Goal: Book appointment/travel/reservation

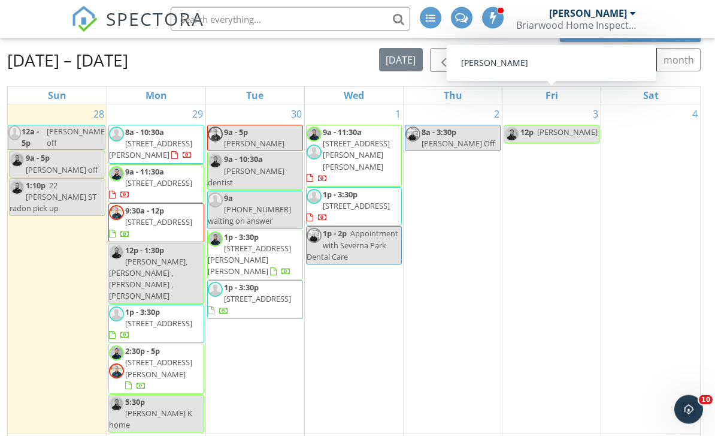
scroll to position [117, 0]
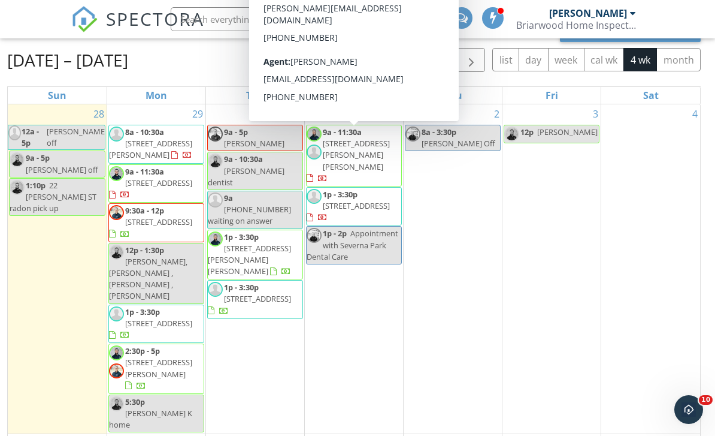
click at [226, 44] on div "New Calendar View Sep 28 – Oct 25, 2025 today list day week cal wk 4 wk month S…" at bounding box center [354, 251] width 694 height 463
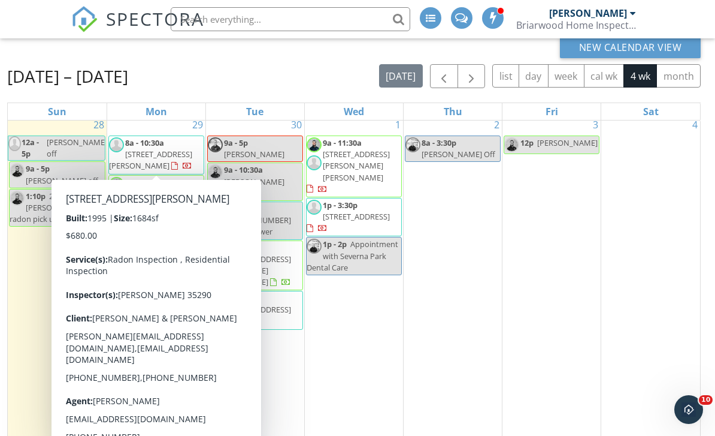
scroll to position [98, 0]
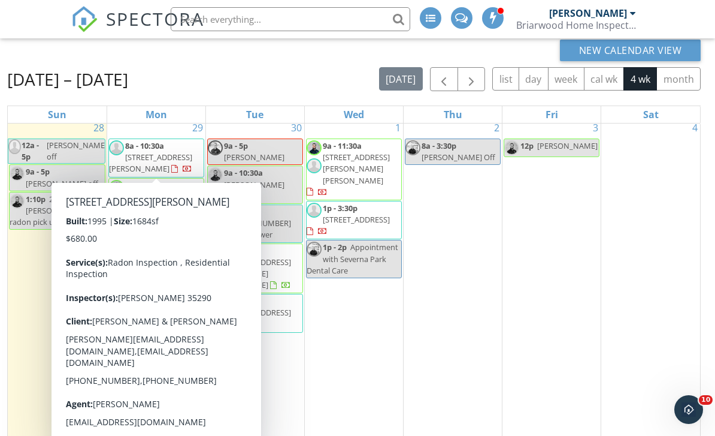
click at [276, 69] on div "Sep 28 – Oct 25, 2025 today list day week cal wk 4 wk month" at bounding box center [354, 79] width 694 height 25
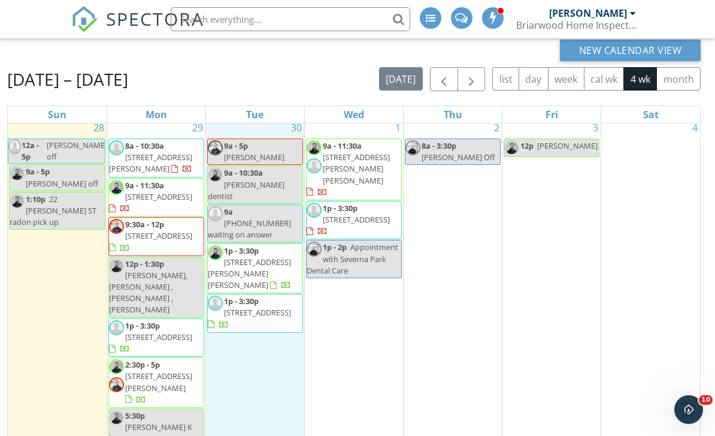
click at [266, 131] on div "30 9a - 5p Brady FD 9a - 10:30a Sam dentist 9a 410-660-7701 waiting on answer 1…" at bounding box center [255, 282] width 98 height 329
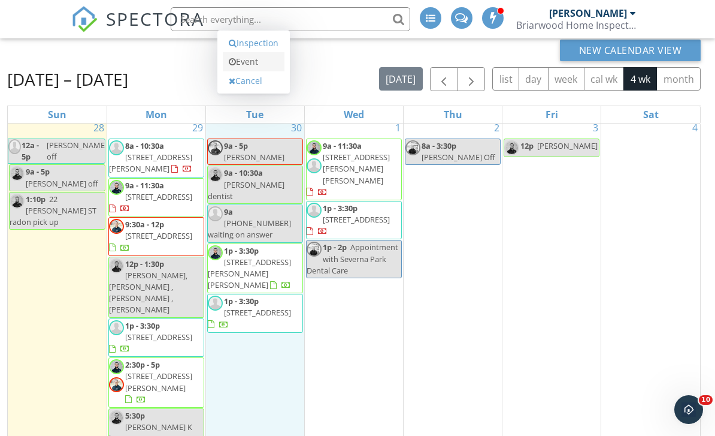
click at [253, 71] on link "Event" at bounding box center [254, 61] width 62 height 19
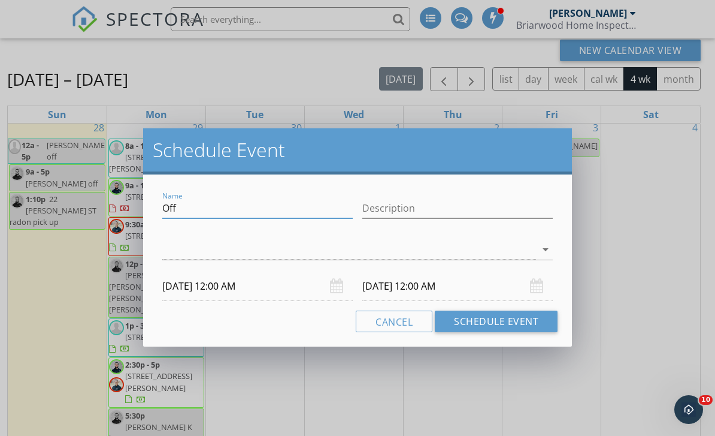
click at [187, 203] on input "Off" at bounding box center [257, 208] width 190 height 20
type input "O"
type input "[PERSON_NAME] K- [GEOGRAPHIC_DATA]"
click at [542, 253] on icon "arrow_drop_down" at bounding box center [546, 249] width 14 height 14
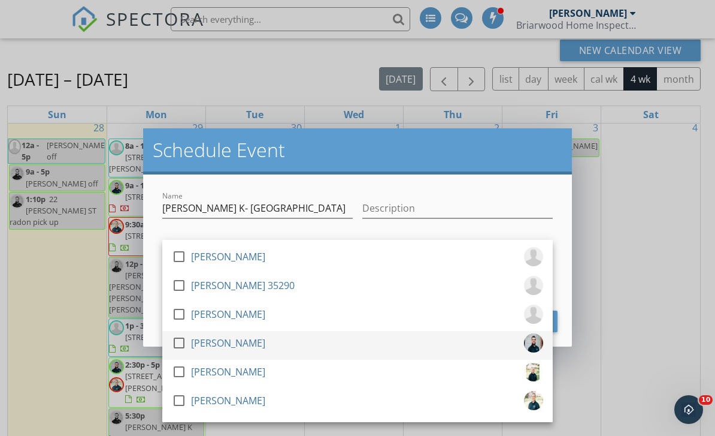
click at [180, 344] on div at bounding box center [179, 342] width 20 height 20
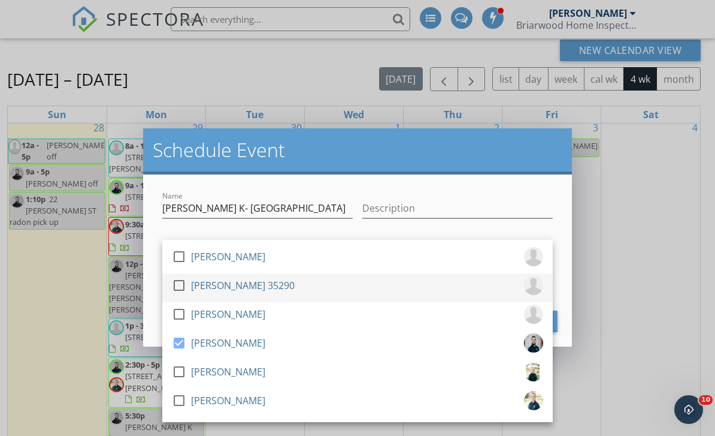
click at [179, 285] on div at bounding box center [179, 285] width 20 height 20
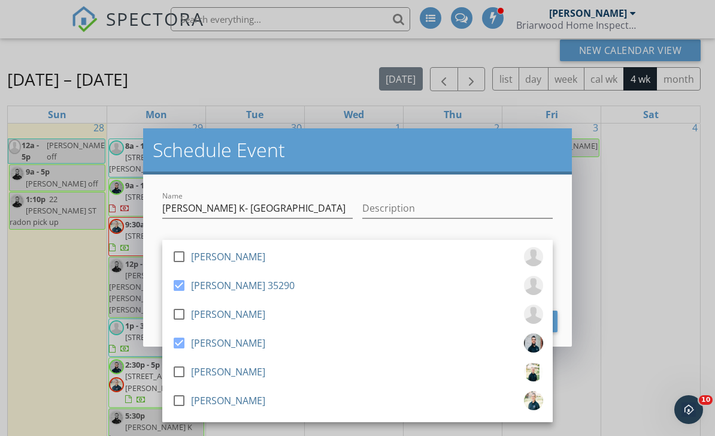
click at [350, 195] on div "Name Kelli K- Finksburg" at bounding box center [257, 210] width 190 height 39
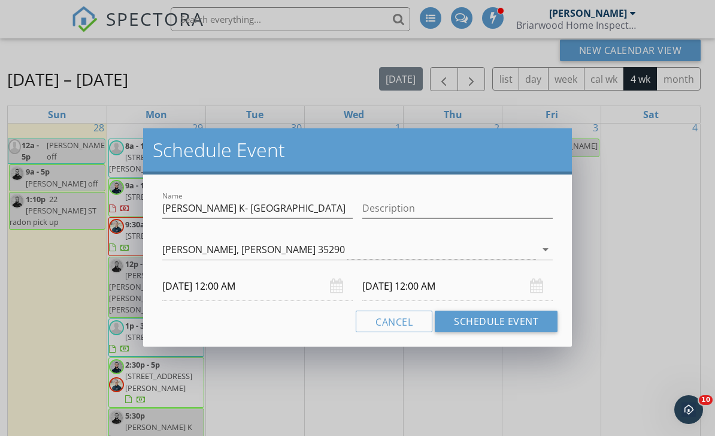
click at [235, 288] on input "[DATE] 12:00 AM" at bounding box center [257, 285] width 190 height 29
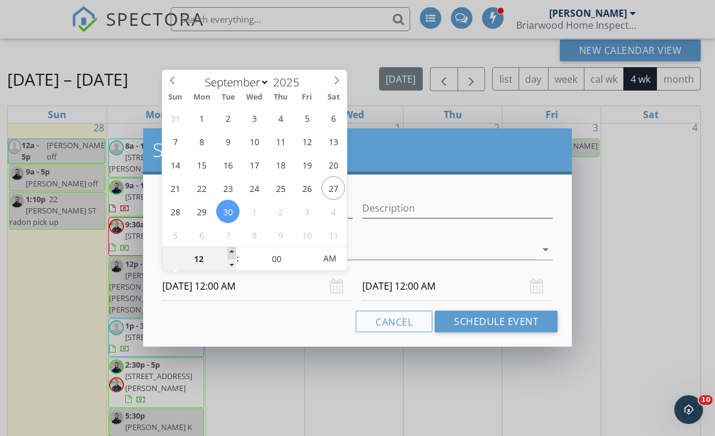
type input "01"
type input "09/30/2025 1:00 AM"
click at [231, 255] on span at bounding box center [232, 253] width 8 height 12
type input "02"
type input "09/30/2025 2:00 AM"
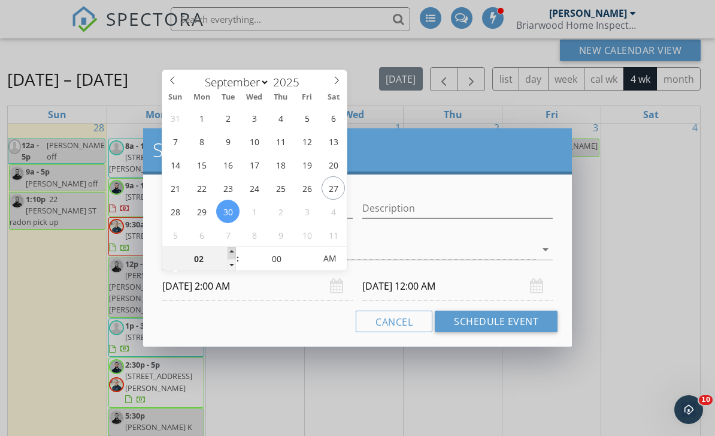
click at [231, 255] on span at bounding box center [232, 253] width 8 height 12
type input "03"
type input "09/30/2025 3:00 AM"
click at [231, 255] on span at bounding box center [232, 253] width 8 height 12
type input "04"
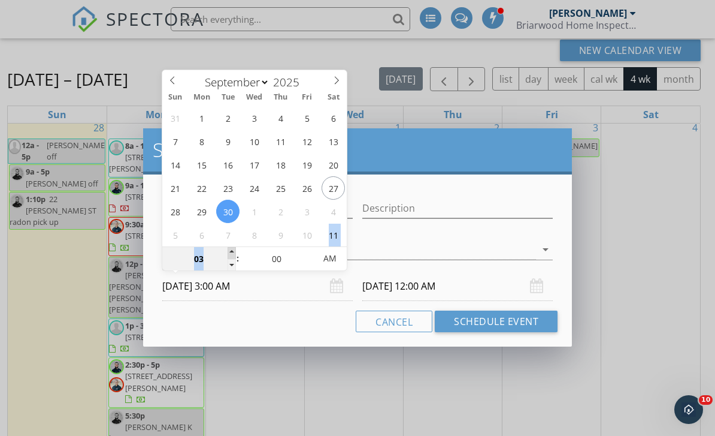
type input "09/30/2025 4:00 AM"
click at [231, 255] on span at bounding box center [232, 253] width 8 height 12
type input "04"
type input "10/01/2025 4:00 AM"
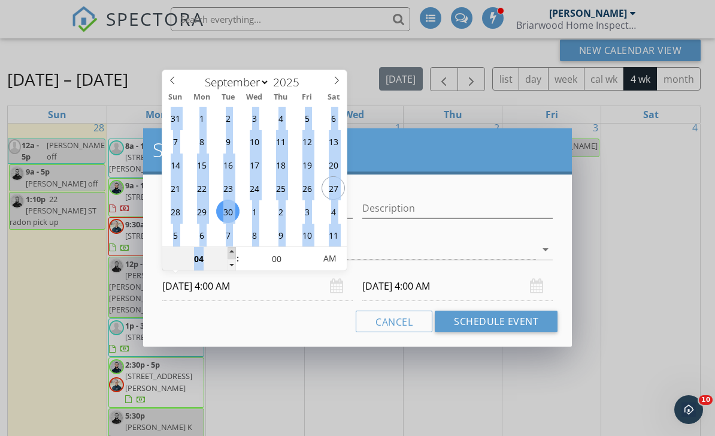
type input "05"
type input "[DATE] 5:00 AM"
click at [231, 255] on span at bounding box center [232, 253] width 8 height 12
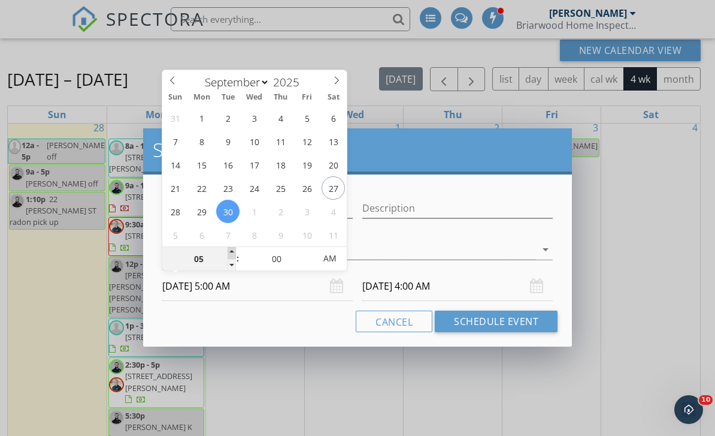
type input "05"
type input "10/01/2025 5:00 AM"
type input "09/30/2025 5:00 PM"
type input "10/01/2025 5:00 PM"
click at [420, 288] on input "10/01/2025 5:00 PM" at bounding box center [457, 285] width 190 height 29
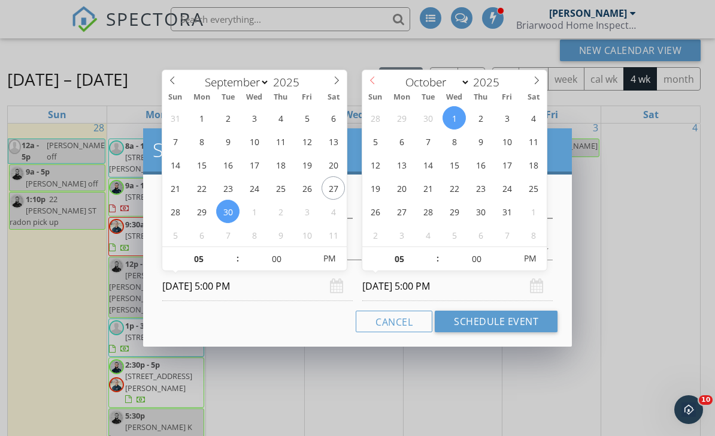
select select "8"
click at [373, 83] on icon at bounding box center [372, 80] width 8 height 8
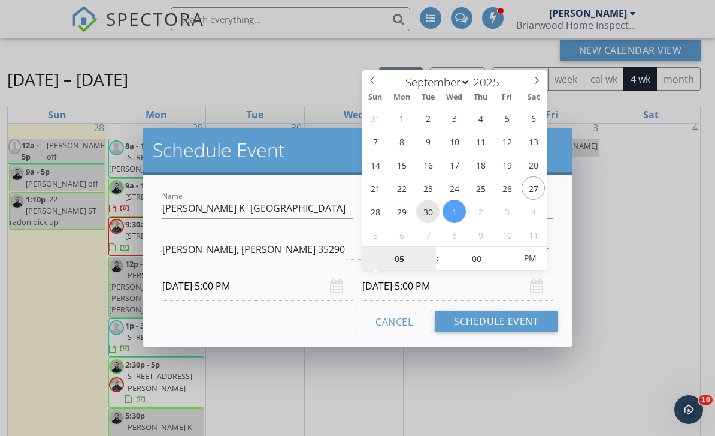
type input "09/30/2025 5:00 PM"
click at [347, 186] on div "Name Kelli K- Finksburg Description check_box_outline_blank Jason Keller check_…" at bounding box center [357, 260] width 429 height 172
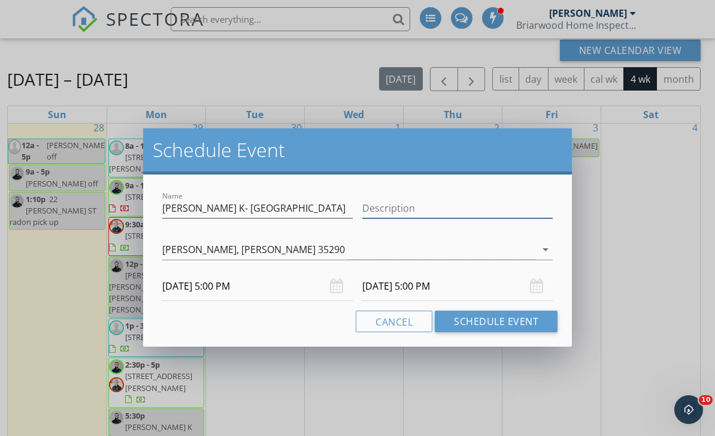
click at [389, 213] on input "Description" at bounding box center [457, 208] width 190 height 20
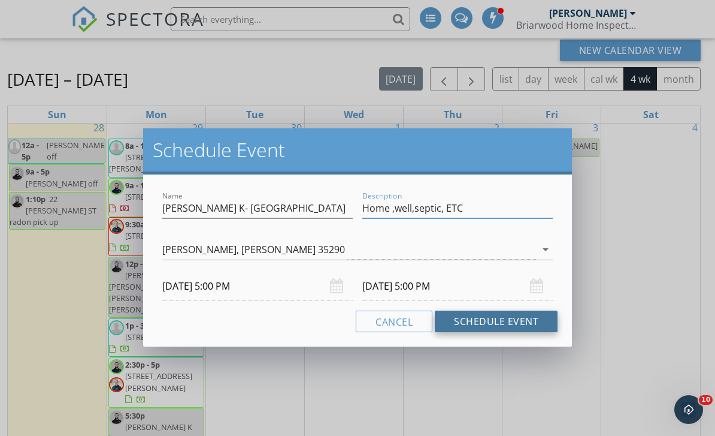
type input "Home ,well,septic, ETC"
click at [484, 323] on button "Schedule Event" at bounding box center [496, 321] width 123 height 22
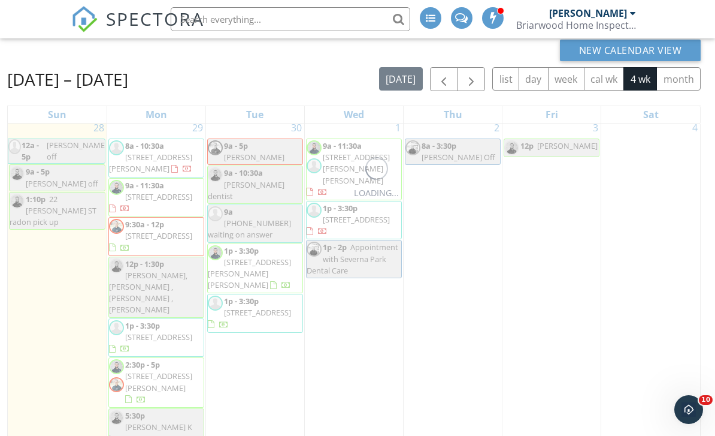
scroll to position [0, 0]
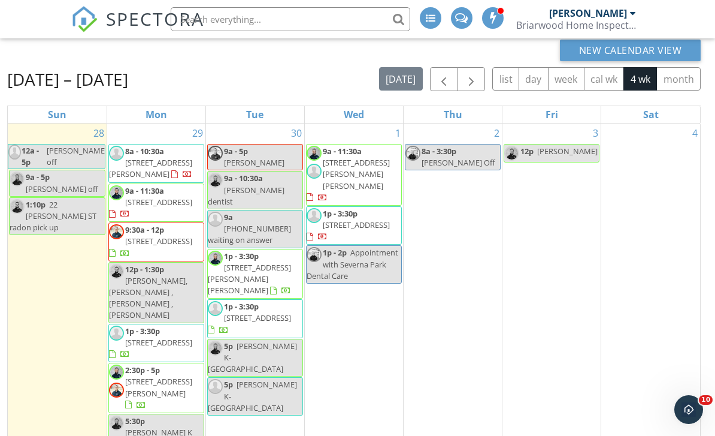
click at [180, 427] on span "Kelli K home" at bounding box center [150, 438] width 83 height 22
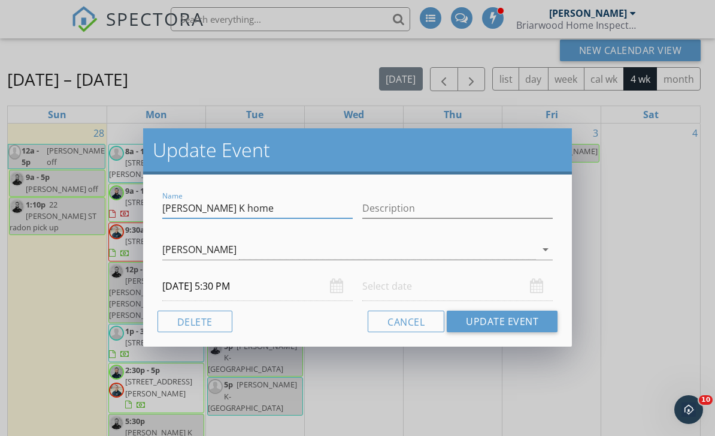
click at [229, 206] on input "Kelli K home" at bounding box center [257, 208] width 190 height 20
type input "[PERSON_NAME] K"
click at [375, 211] on input "Description" at bounding box center [457, 208] width 190 height 20
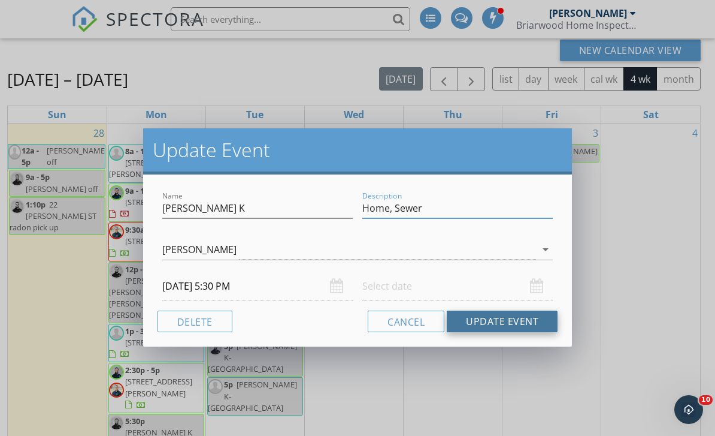
type input "Home, Sewer"
click at [495, 317] on button "Update Event" at bounding box center [502, 321] width 111 height 22
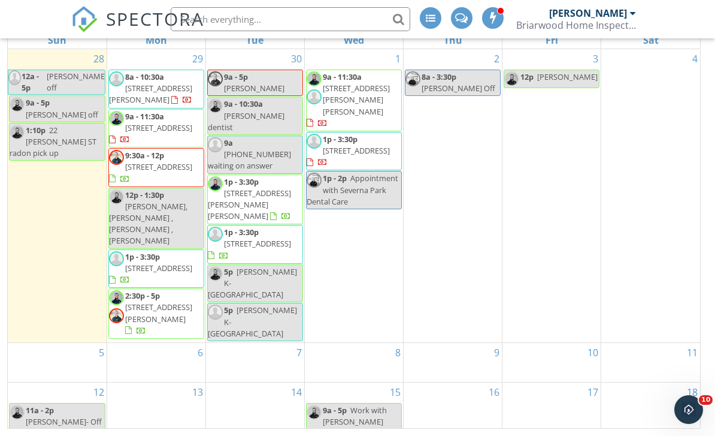
scroll to position [195, 0]
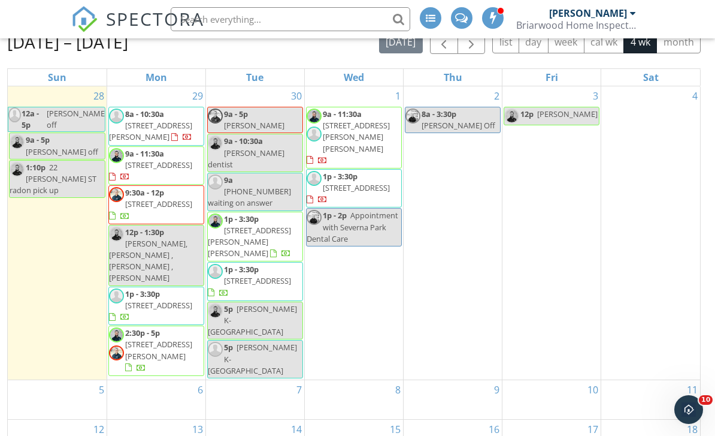
scroll to position [87, 0]
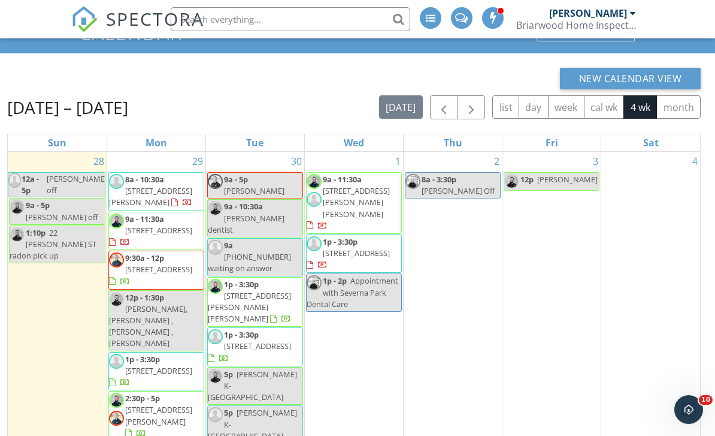
scroll to position [67, 0]
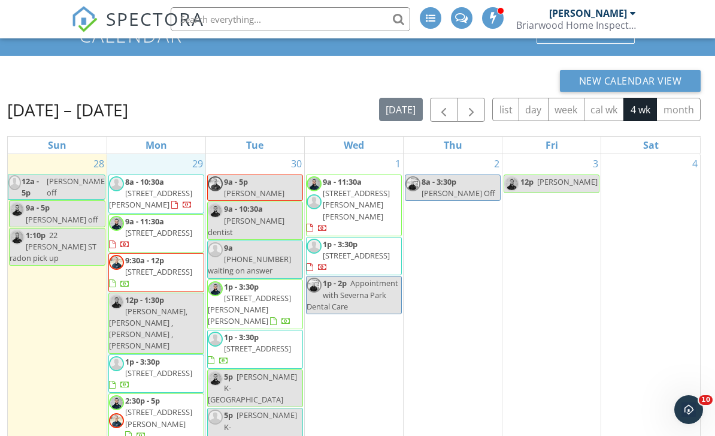
click at [187, 165] on div "29 8a - 10:30a [STREET_ADDRESS][PERSON_NAME] 9a - 11:30a [STREET_ADDRESS] 9:30a…" at bounding box center [156, 300] width 98 height 293
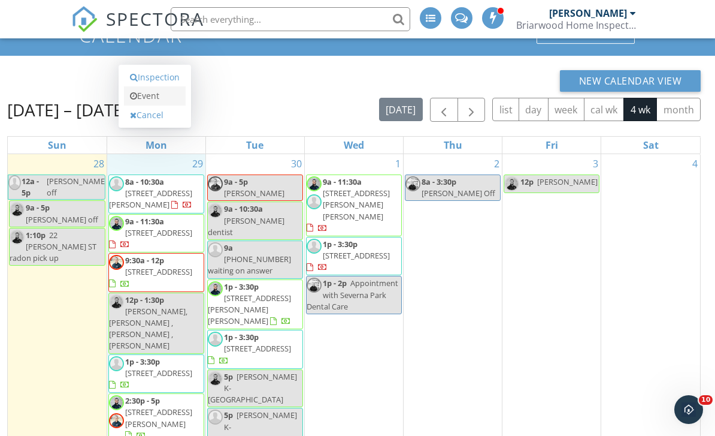
click at [160, 105] on link "Event" at bounding box center [155, 95] width 62 height 19
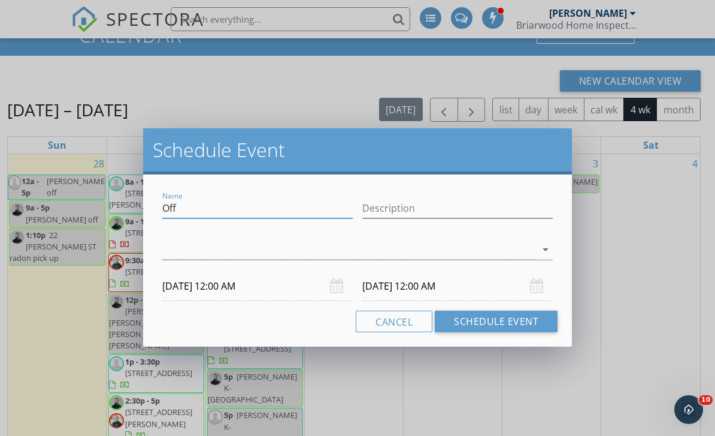
click at [195, 213] on input "Off" at bounding box center [257, 208] width 190 height 20
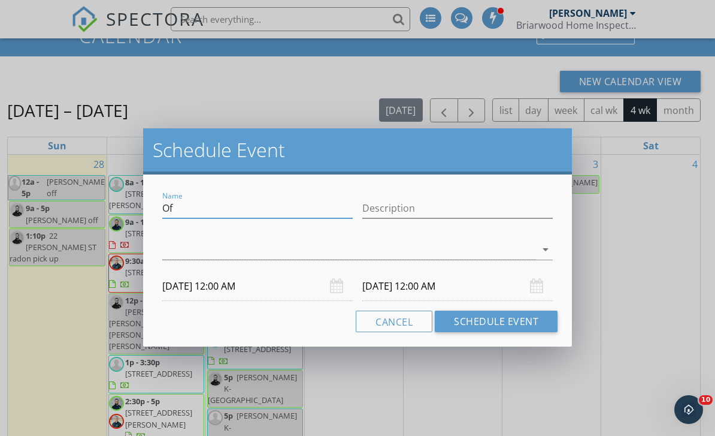
type input "O"
type input "[PERSON_NAME] K"
click at [377, 214] on input "Description" at bounding box center [457, 208] width 190 height 20
type input "Home, Sewer"
click at [545, 250] on icon "arrow_drop_down" at bounding box center [546, 249] width 14 height 14
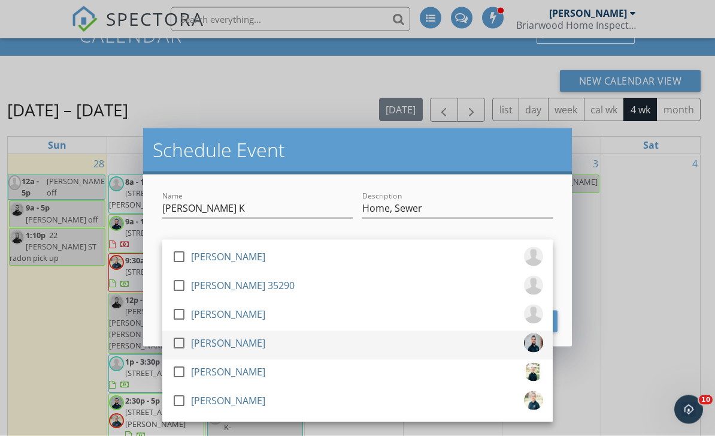
click at [179, 340] on div at bounding box center [179, 342] width 20 height 20
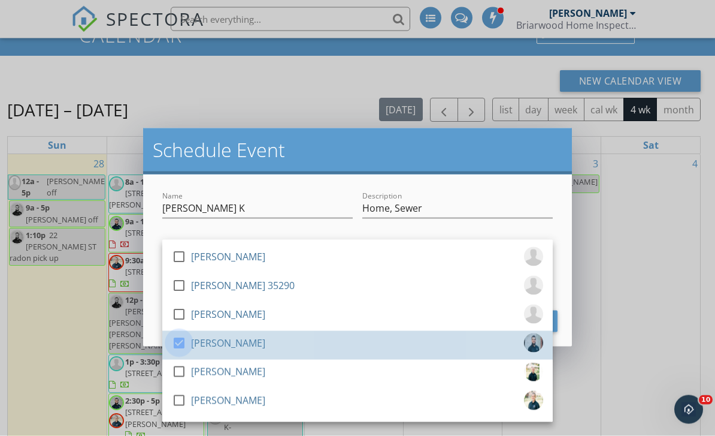
scroll to position [67, 0]
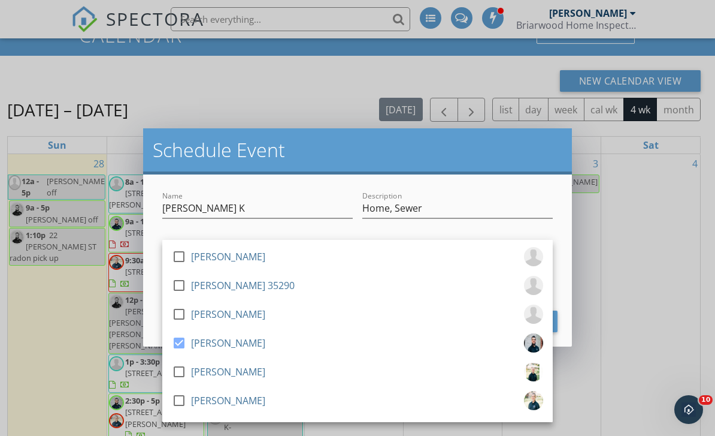
click at [352, 193] on div "Name [PERSON_NAME]" at bounding box center [257, 210] width 190 height 39
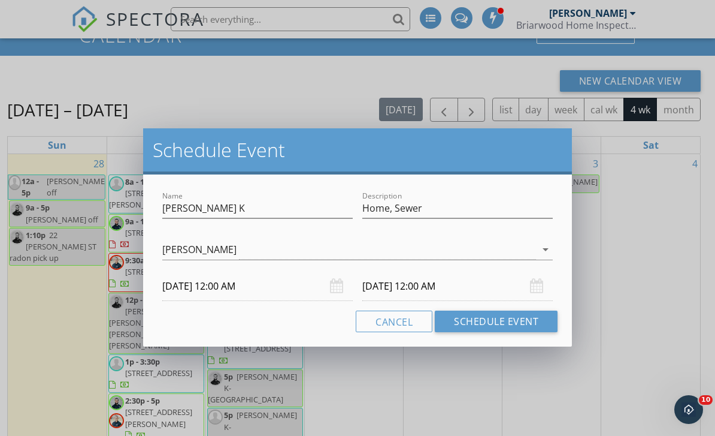
click at [246, 285] on input "[DATE] 12:00 AM" at bounding box center [257, 285] width 190 height 29
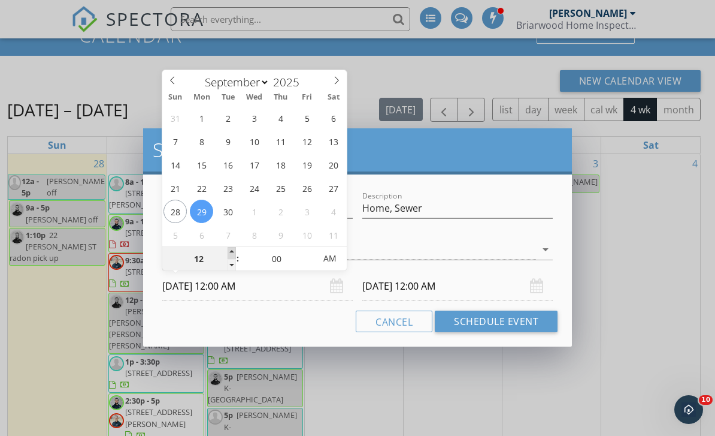
type input "01"
type input "[DATE] 1:00 AM"
click at [234, 253] on span at bounding box center [232, 253] width 8 height 12
type input "02"
type input "[DATE] 2:00 AM"
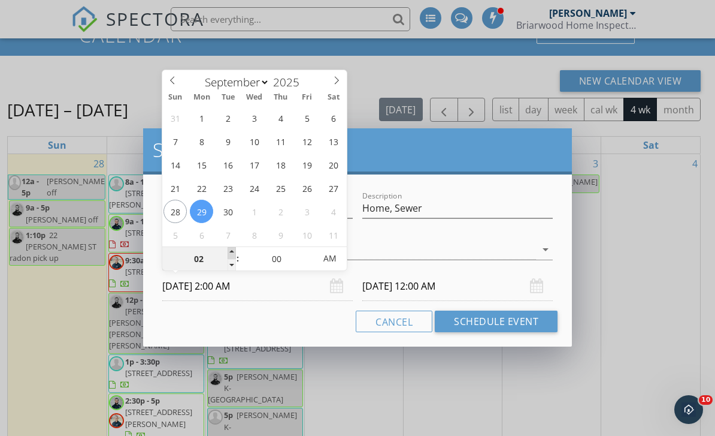
click at [234, 253] on span at bounding box center [232, 253] width 8 height 12
type input "03"
type input "[DATE] 3:00 AM"
click at [234, 253] on span at bounding box center [232, 253] width 8 height 12
type input "04"
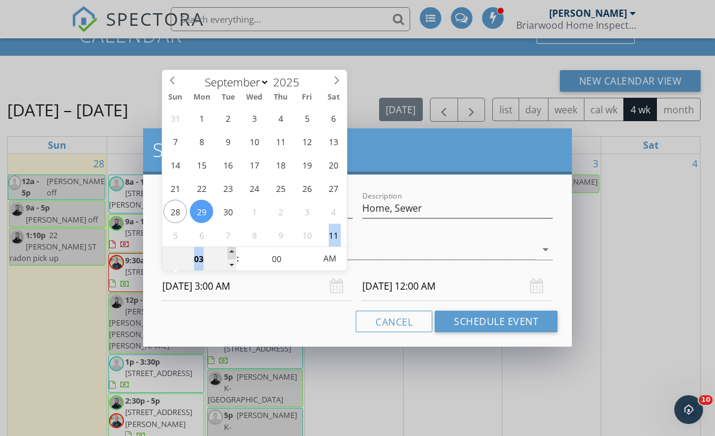
type input "[DATE] 4:00 AM"
click at [234, 253] on span at bounding box center [232, 253] width 8 height 12
type input "05"
type input "[DATE] 5:00 AM"
click at [234, 253] on span at bounding box center [232, 253] width 8 height 12
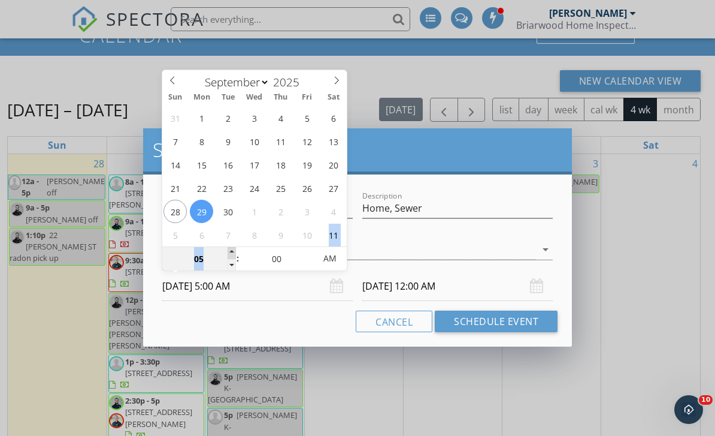
type input "06"
type input "[DATE] 6:00 AM"
click at [234, 253] on span at bounding box center [232, 253] width 8 height 12
type input "07"
type input "[DATE] 7:00 AM"
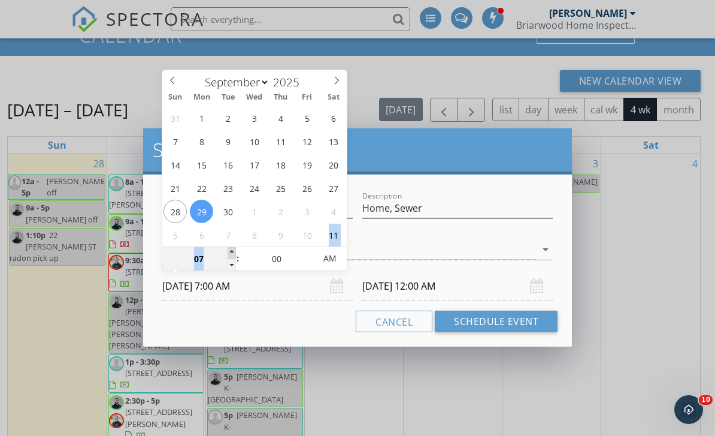
click at [234, 253] on span at bounding box center [232, 253] width 8 height 12
type input "[DATE] 7:00 AM"
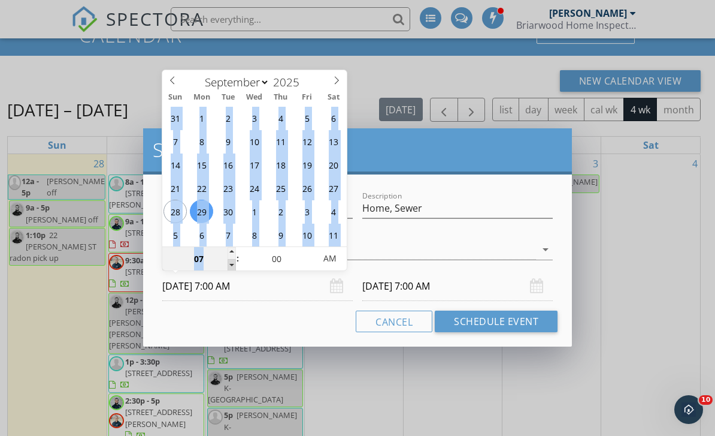
type input "06"
type input "[DATE] 6:00 AM"
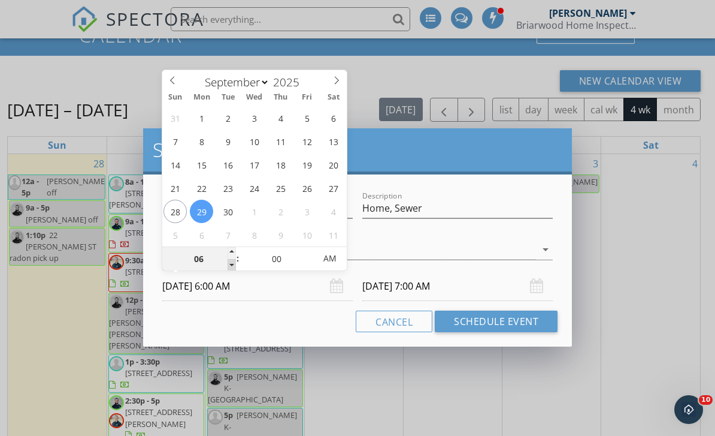
click at [232, 264] on span at bounding box center [232, 265] width 8 height 12
type input "05"
type input "[DATE] 5:00 AM"
click at [232, 264] on span at bounding box center [232, 265] width 8 height 12
type input "[DATE] 5:00 AM"
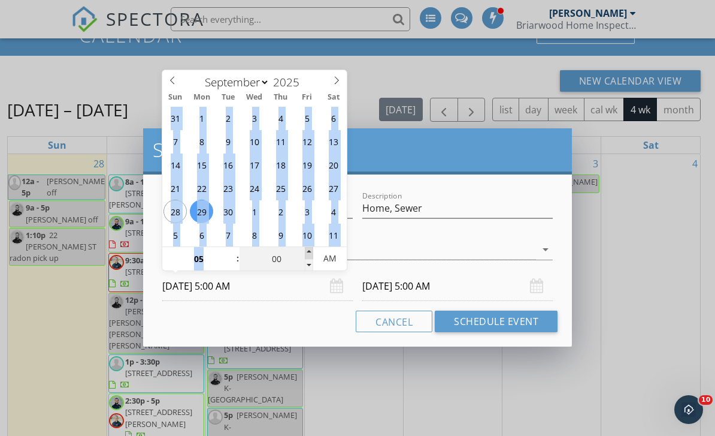
type input "05"
type input "[DATE] 5:05 AM"
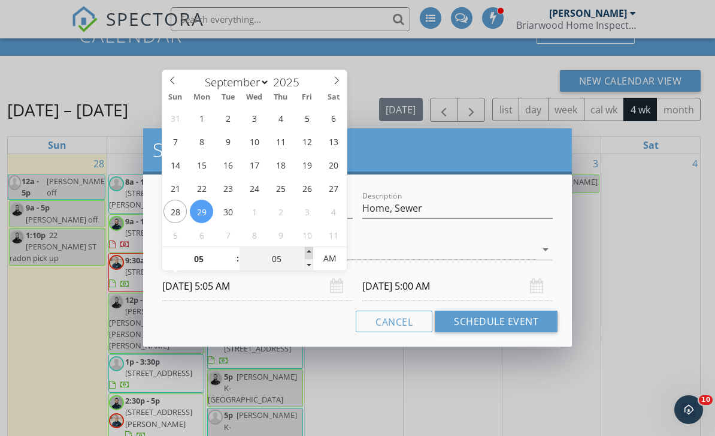
click at [312, 253] on span at bounding box center [309, 253] width 8 height 12
type input "10"
type input "[DATE] 5:10 AM"
click at [312, 253] on span at bounding box center [309, 253] width 8 height 12
type input "15"
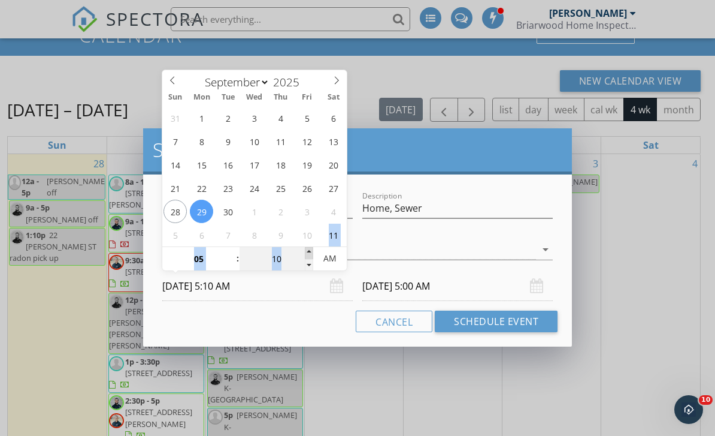
type input "[DATE] 5:15 AM"
click at [312, 253] on span at bounding box center [309, 253] width 8 height 12
type input "20"
type input "[DATE] 5:20 AM"
click at [312, 253] on span at bounding box center [309, 253] width 8 height 12
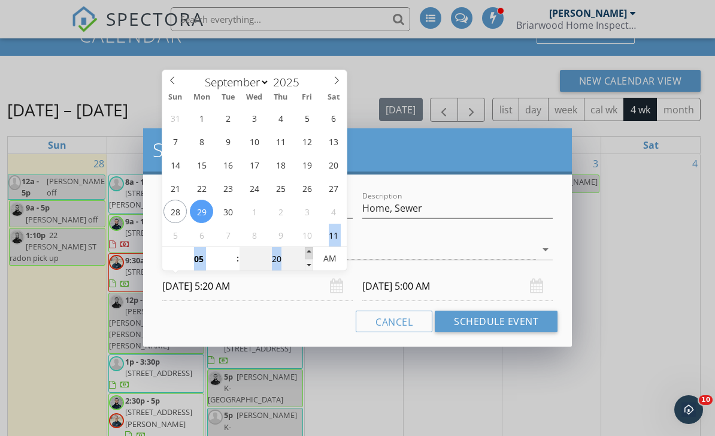
type input "25"
type input "[DATE] 5:25 AM"
click at [312, 253] on span at bounding box center [309, 253] width 8 height 12
type input "[DATE] 5:25 AM"
type input "30"
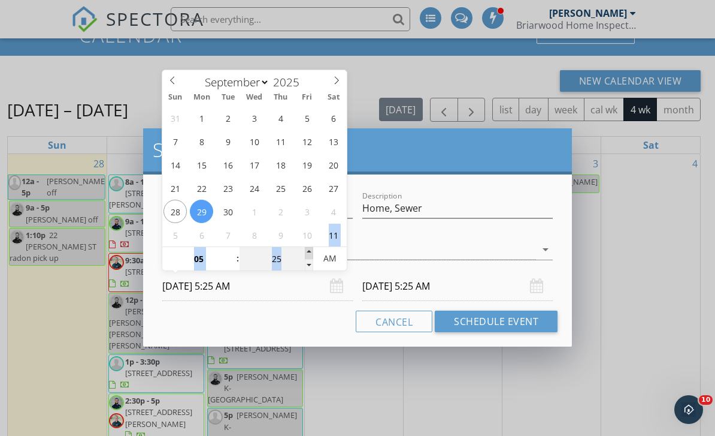
type input "[DATE] 5:30 AM"
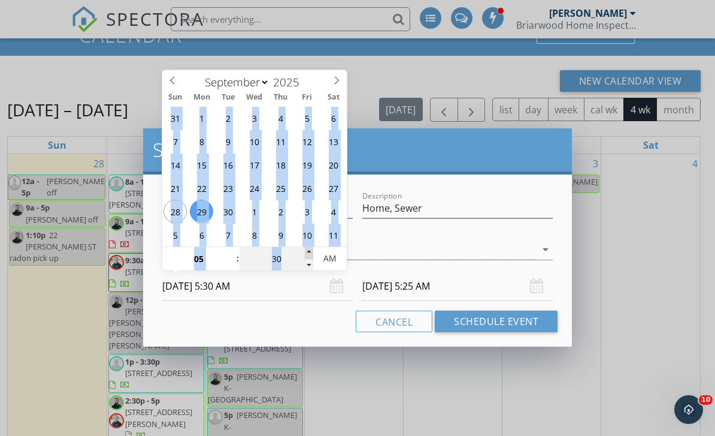
click at [312, 253] on span at bounding box center [309, 253] width 8 height 12
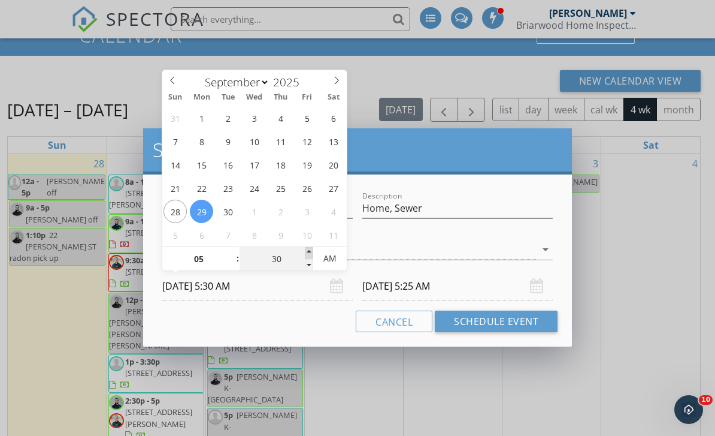
type input "[DATE] 5:30 AM"
type input "[DATE] 5:30 PM"
click at [319, 308] on div "Name [PERSON_NAME] K Description Home, Sewer check_box_outline_blank [PERSON_NA…" at bounding box center [357, 260] width 429 height 172
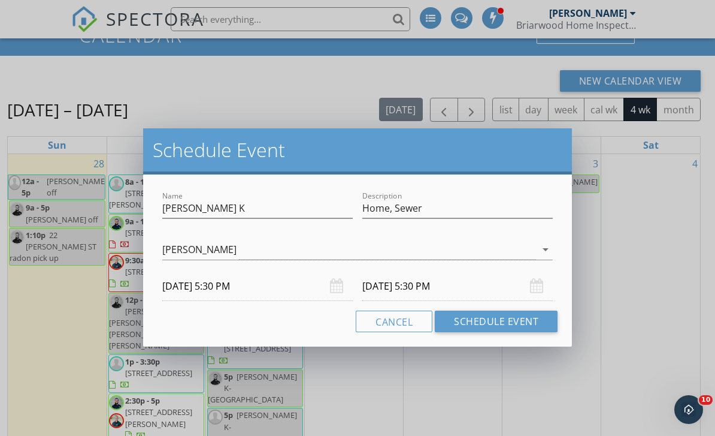
click at [384, 291] on input "[DATE] 5:30 PM" at bounding box center [457, 285] width 190 height 29
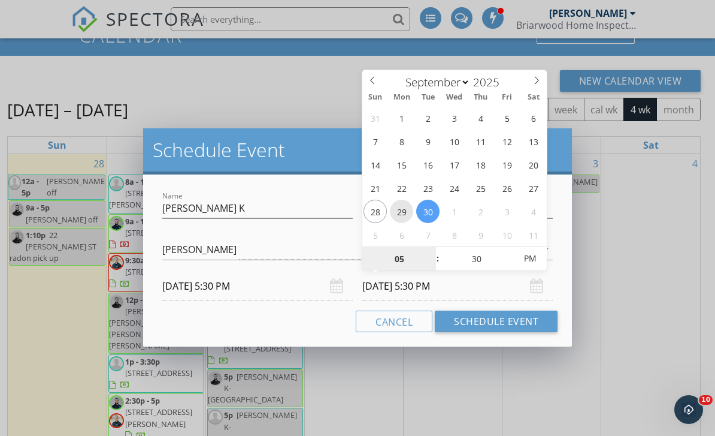
type input "[DATE] 5:30 PM"
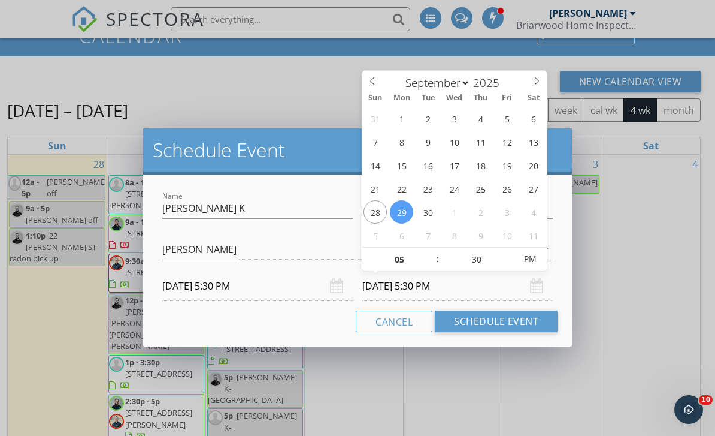
click at [327, 322] on div "Cancel Schedule Event" at bounding box center [358, 321] width 400 height 22
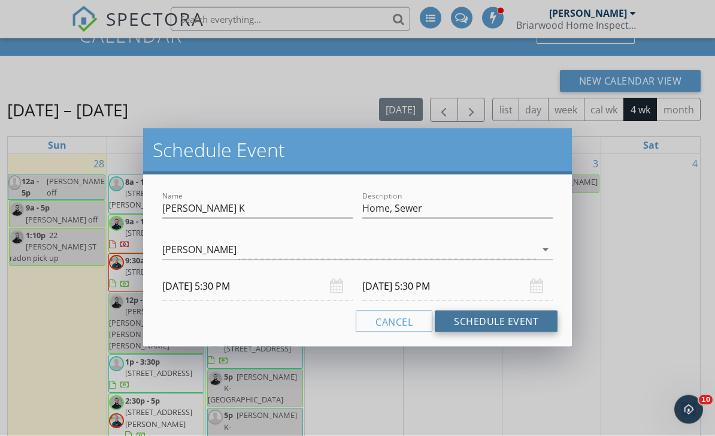
scroll to position [67, 0]
click at [474, 320] on button "Schedule Event" at bounding box center [496, 321] width 123 height 22
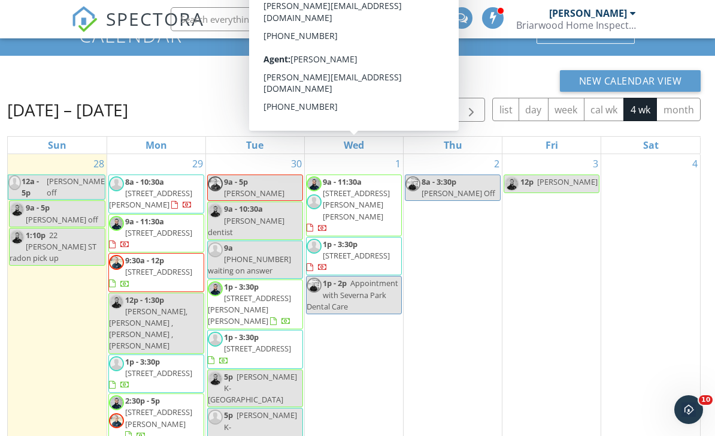
click at [331, 76] on div "New Calendar View" at bounding box center [354, 81] width 694 height 22
